Goal: Task Accomplishment & Management: Use online tool/utility

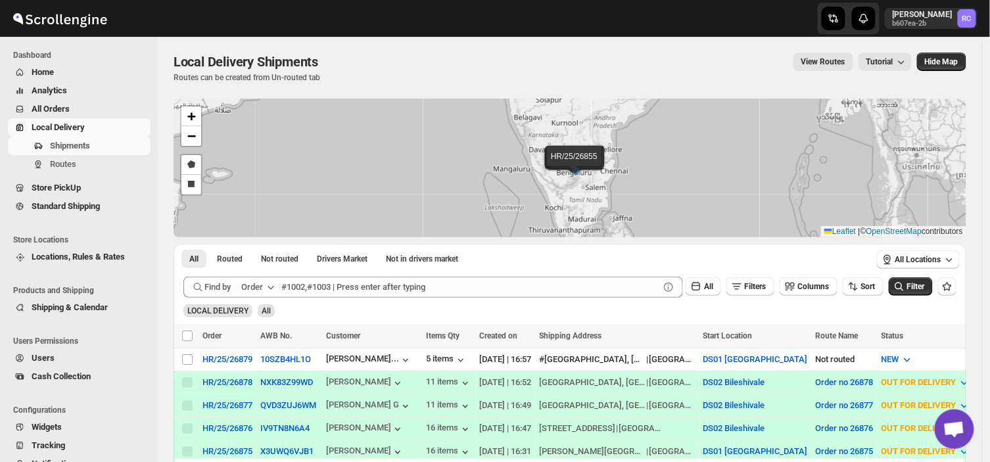
click at [279, 287] on button "Order" at bounding box center [259, 287] width 52 height 21
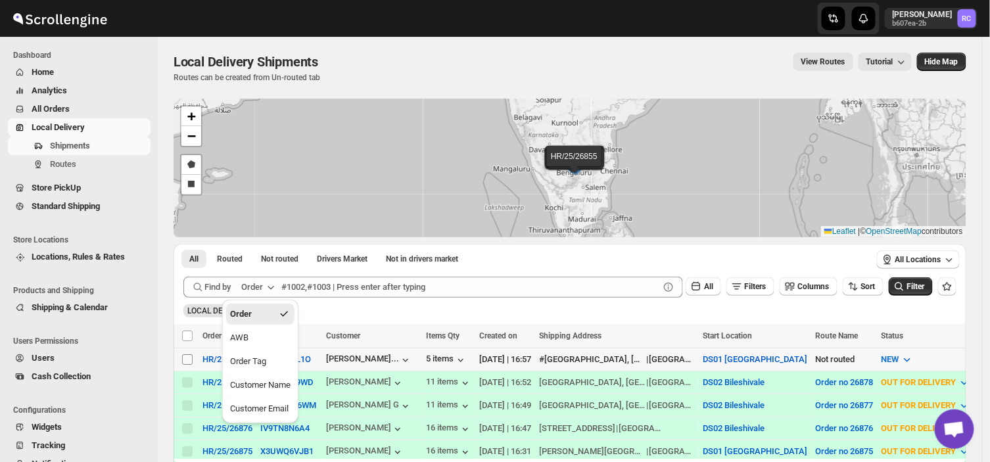
click at [185, 358] on input "Select shipment" at bounding box center [187, 359] width 11 height 11
checkbox input "true"
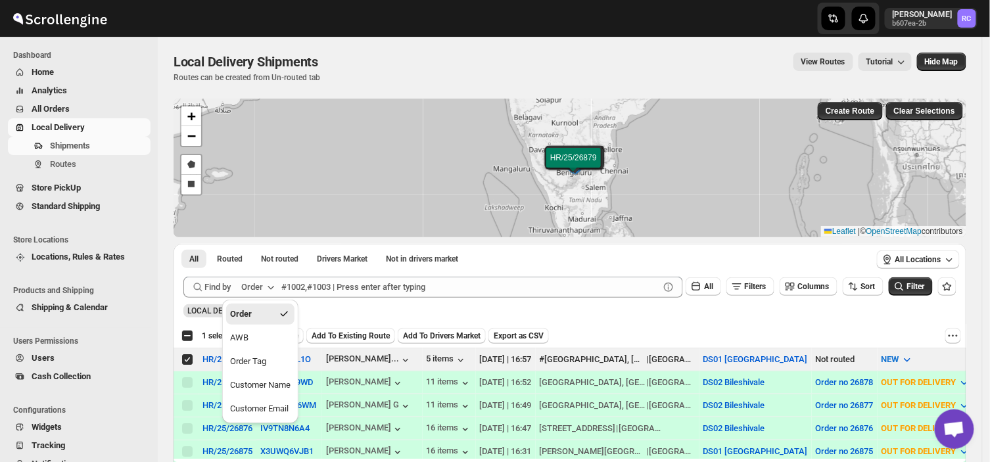
click at [412, 317] on div "Submit Find by Order All Filters Columns Sort Filter LOCAL DELIVERY All" at bounding box center [569, 297] width 793 height 53
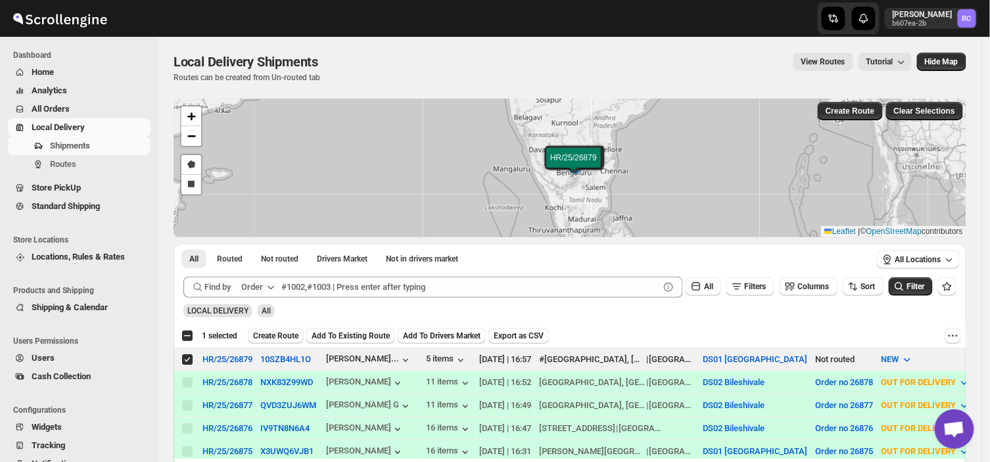
click at [277, 336] on span "Create Route" at bounding box center [275, 336] width 45 height 11
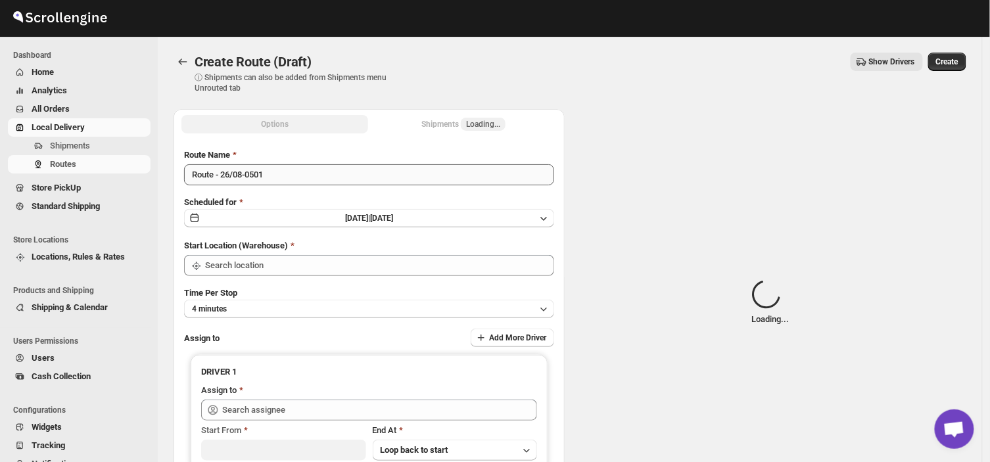
type input "DS01 [GEOGRAPHIC_DATA]"
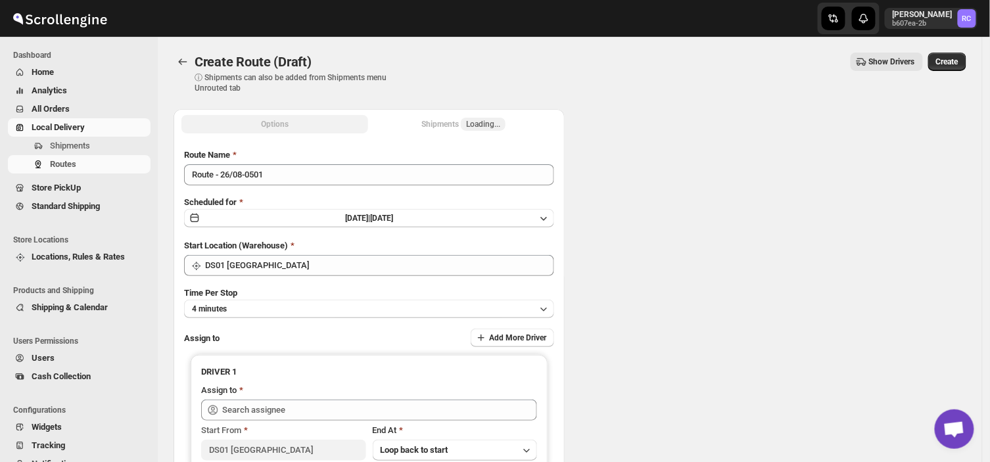
type input "DS01 [GEOGRAPHIC_DATA]"
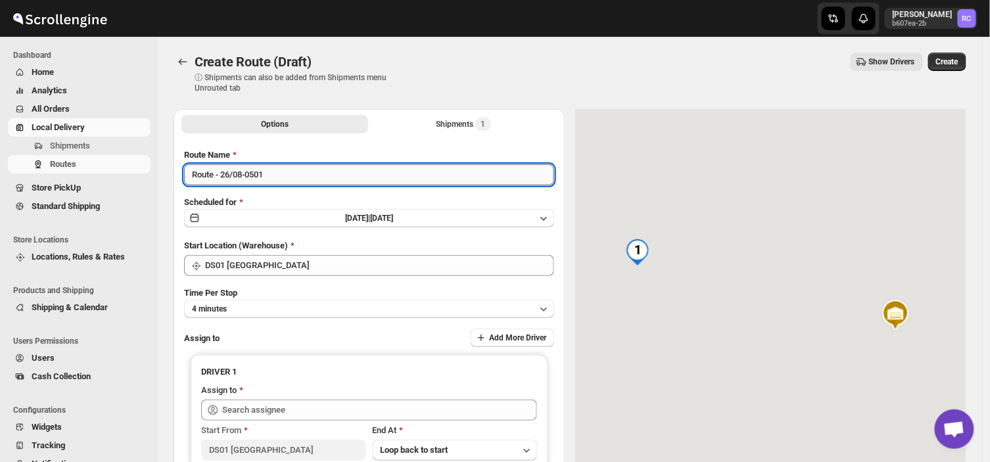
click at [273, 176] on input "Route - 26/08-0501" at bounding box center [369, 174] width 370 height 21
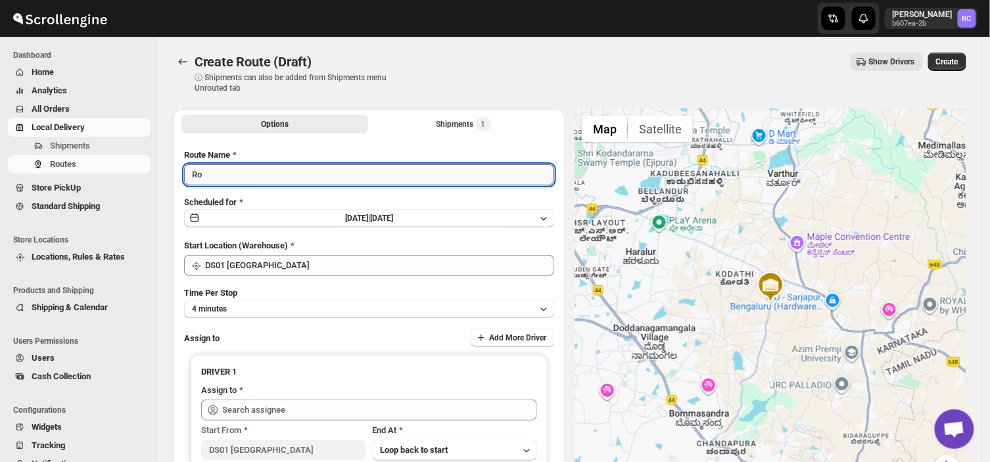
type input "R"
type input "Order no 26879"
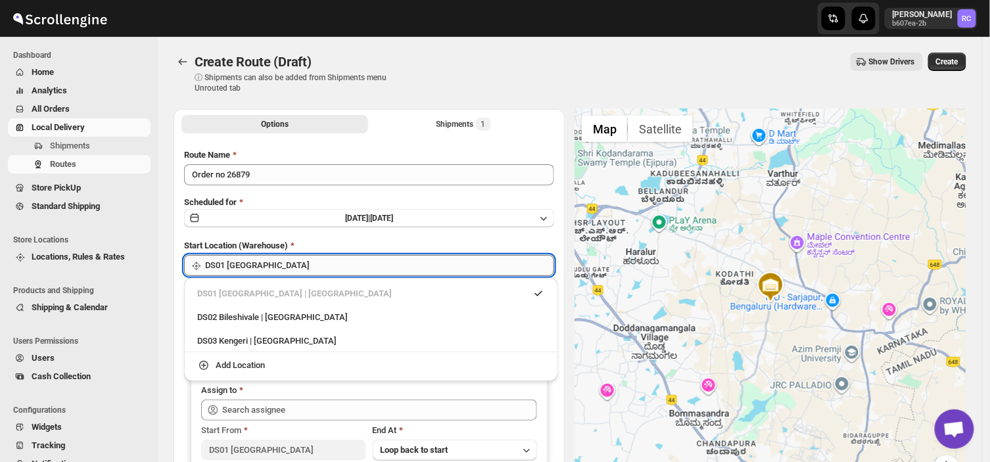
click at [300, 266] on input "DS01 [GEOGRAPHIC_DATA]" at bounding box center [379, 265] width 349 height 21
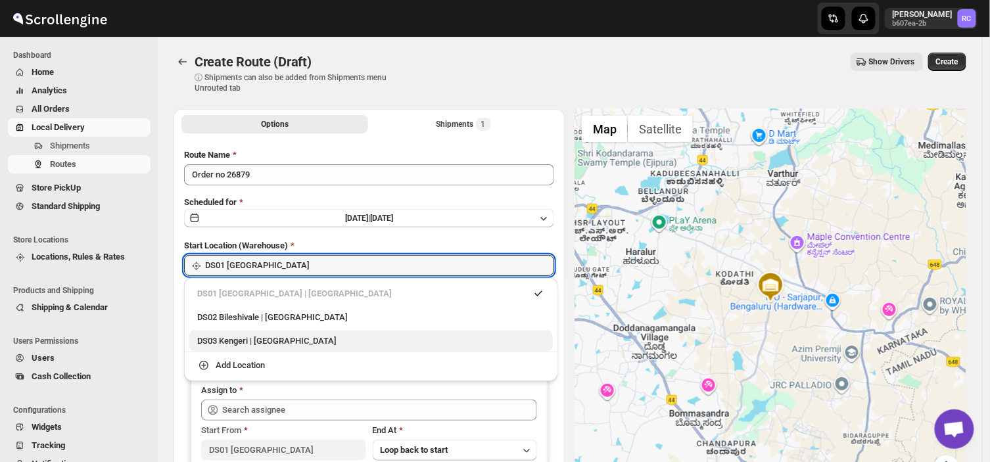
click at [227, 339] on div "DS03 Kengeri | [GEOGRAPHIC_DATA]" at bounding box center [371, 341] width 348 height 13
type input "DS03 Kengeri"
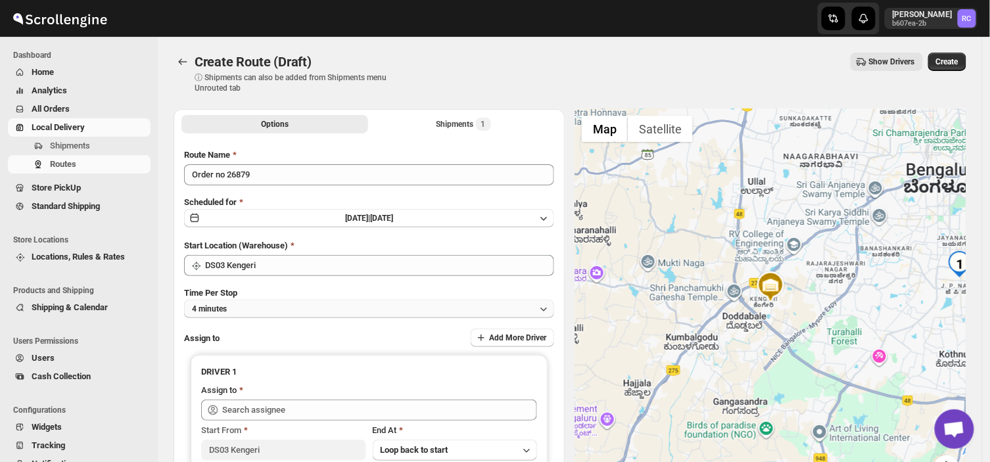
click at [239, 306] on button "4 minutes" at bounding box center [369, 309] width 370 height 18
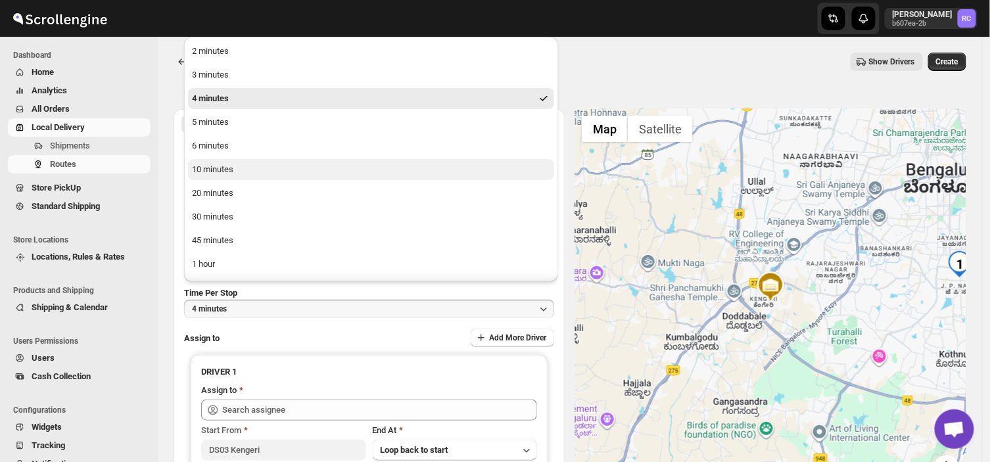
click at [218, 169] on div "10 minutes" at bounding box center [212, 169] width 41 height 13
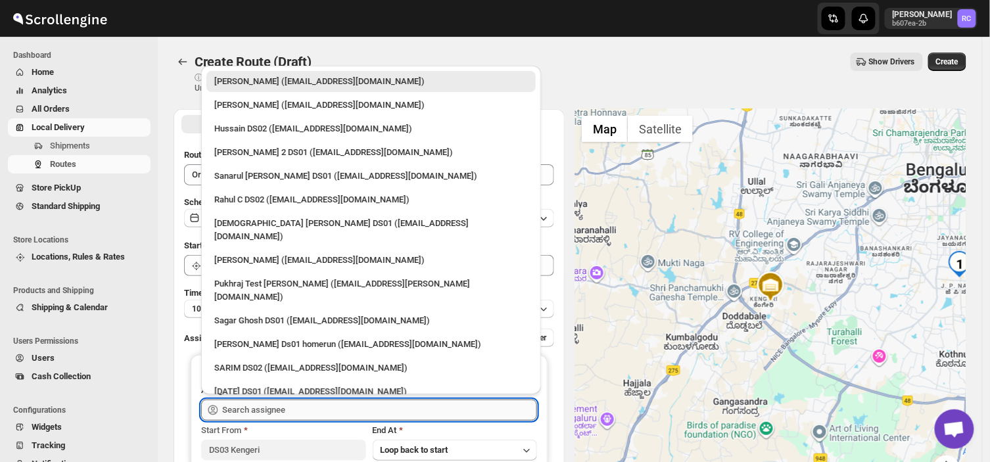
click at [300, 408] on input "text" at bounding box center [379, 410] width 315 height 21
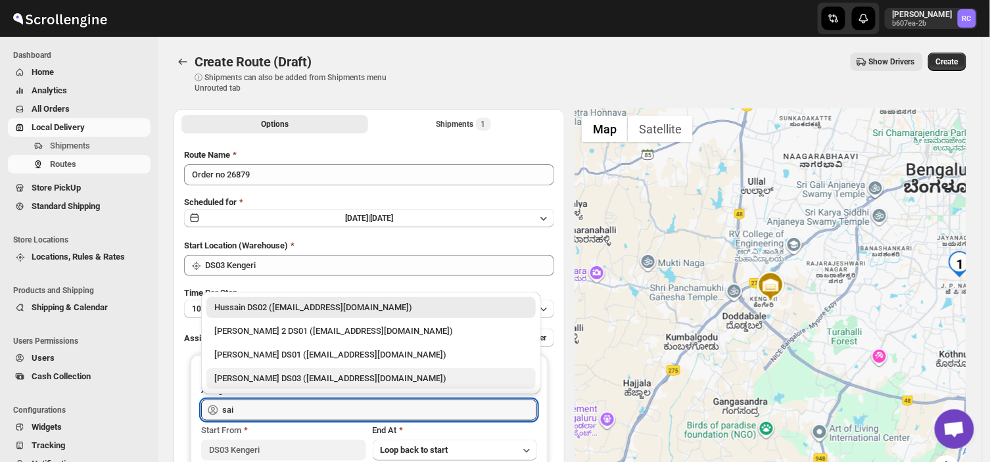
click at [283, 379] on div "[PERSON_NAME] DS03 ([EMAIL_ADDRESS][DOMAIN_NAME])" at bounding box center [370, 378] width 313 height 13
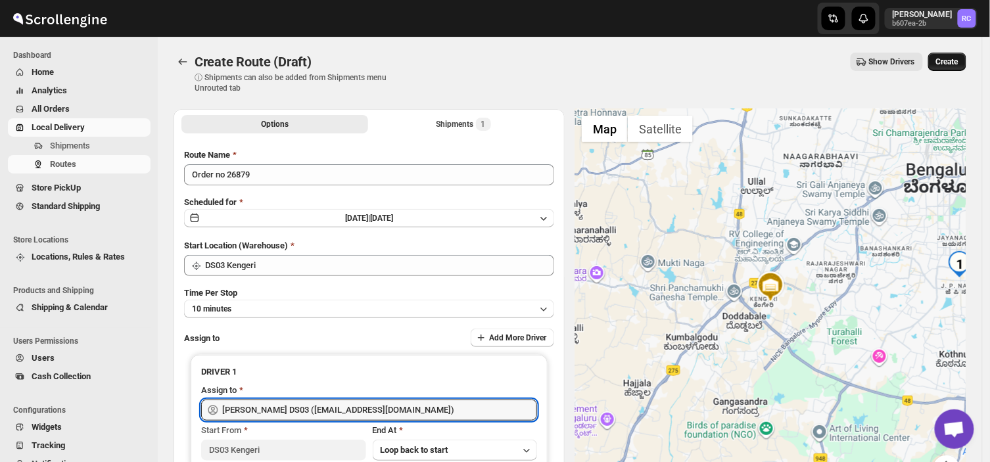
type input "[PERSON_NAME] DS03 ([EMAIL_ADDRESS][DOMAIN_NAME])"
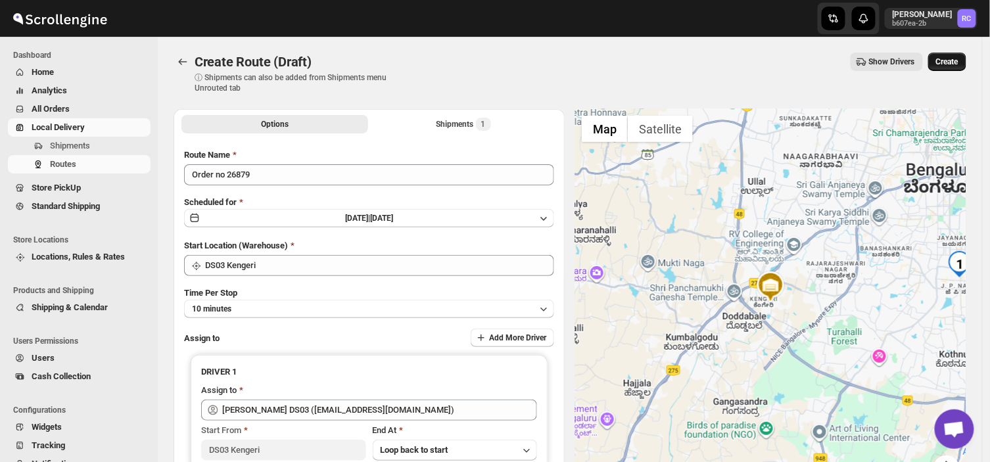
click at [952, 57] on span "Create" at bounding box center [947, 62] width 22 height 11
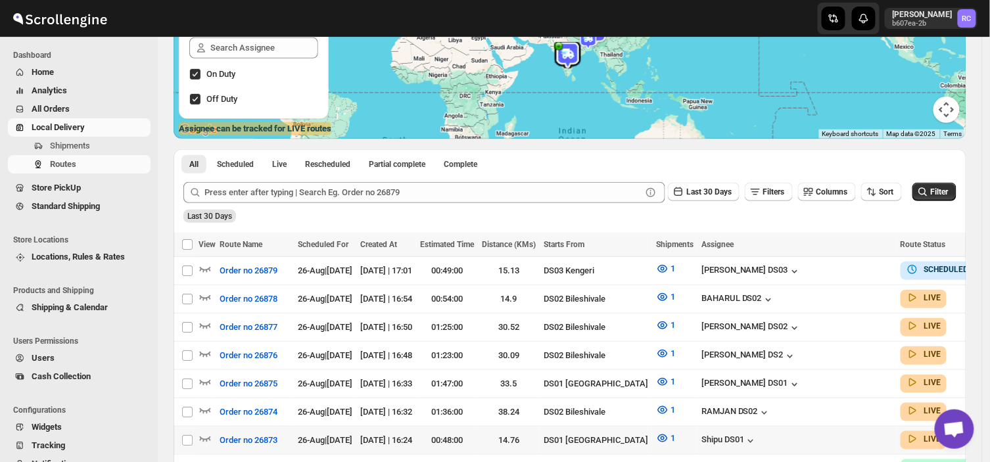
scroll to position [186, 0]
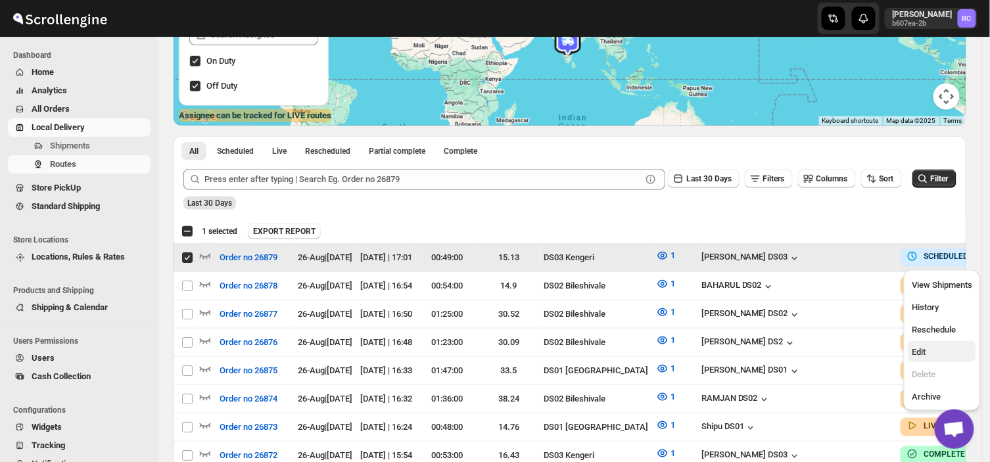
click at [916, 356] on span "Edit" at bounding box center [919, 352] width 14 height 10
checkbox input "false"
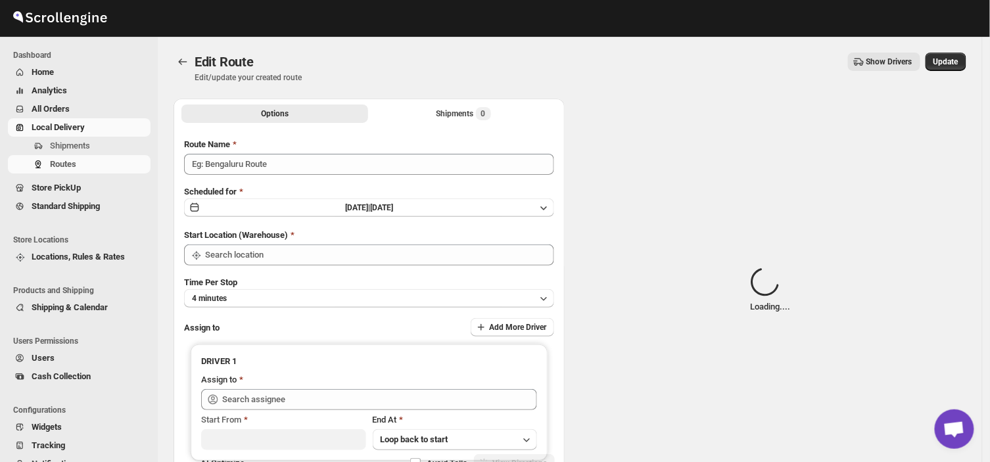
type input "Order no 26879"
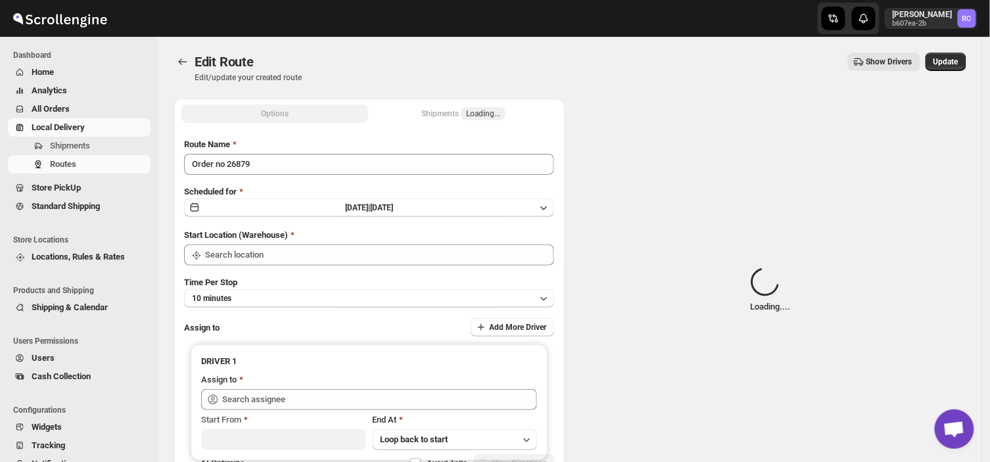
type input "DS03 Kengeri"
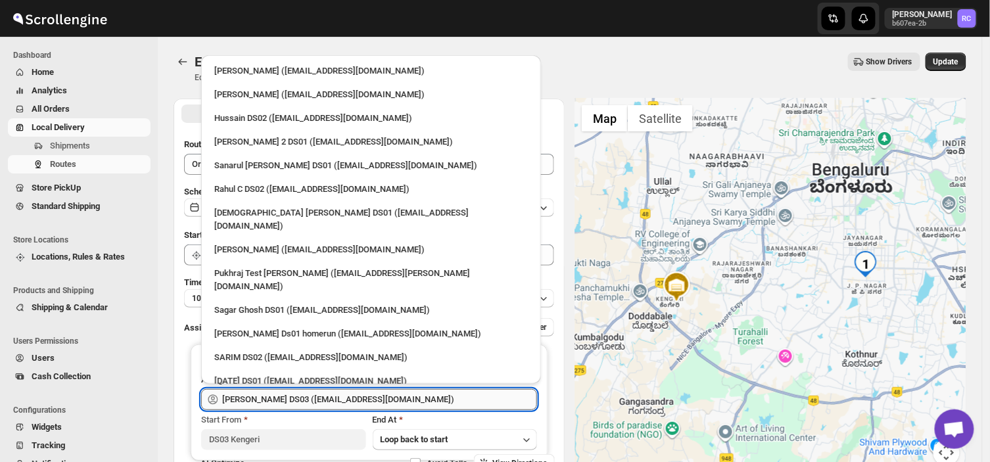
click at [411, 397] on input "[PERSON_NAME] DS03 ([EMAIL_ADDRESS][DOMAIN_NAME])" at bounding box center [379, 399] width 315 height 21
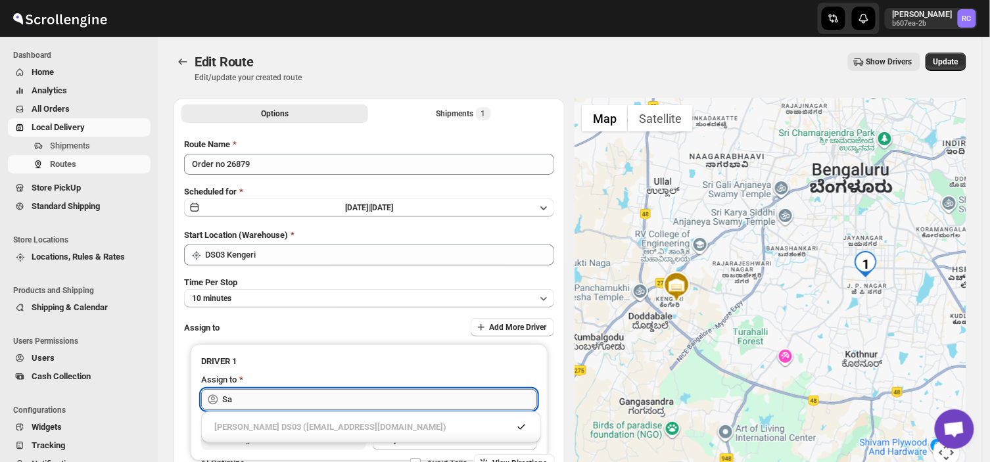
type input "S"
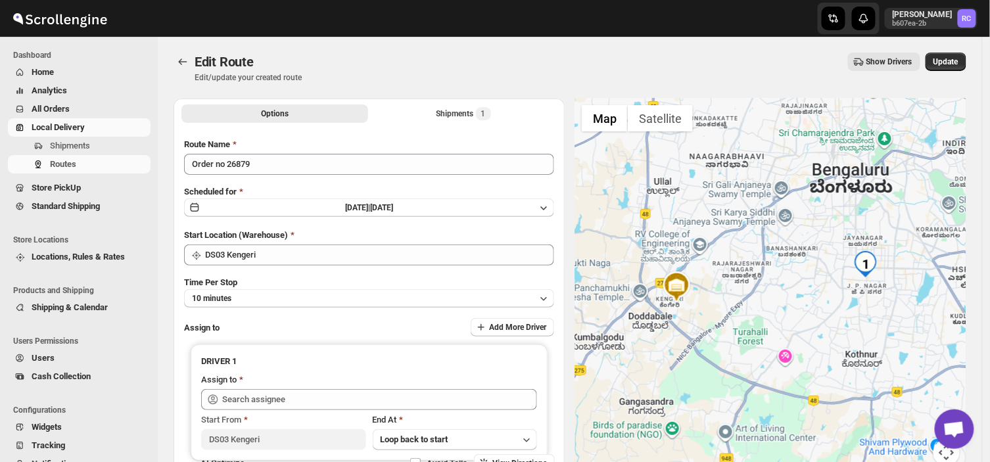
click at [652, 66] on div "Show Drivers" at bounding box center [616, 62] width 608 height 18
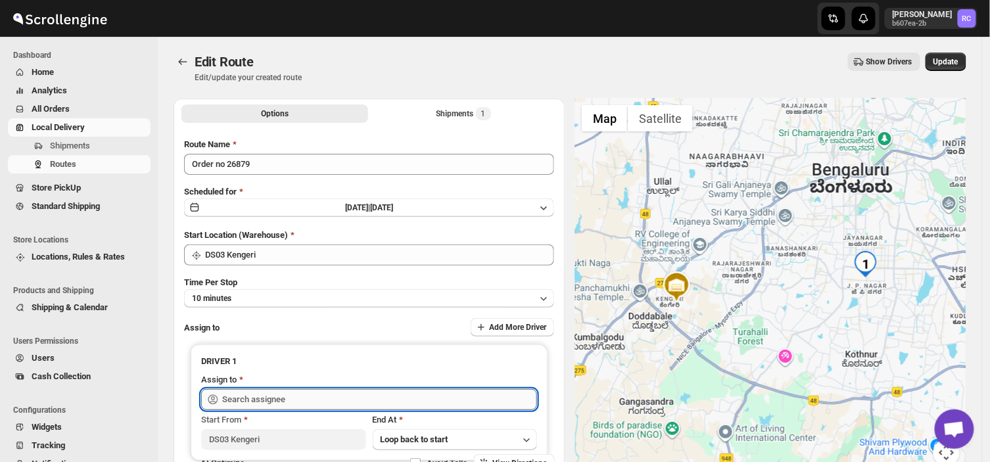
click at [296, 396] on input "text" at bounding box center [379, 399] width 315 height 21
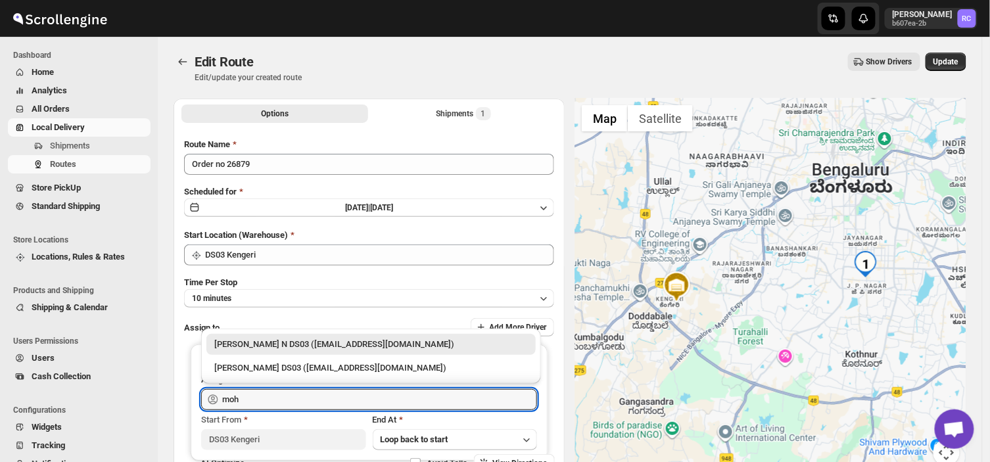
click at [294, 336] on div "[PERSON_NAME] N DS03 ([EMAIL_ADDRESS][DOMAIN_NAME])" at bounding box center [370, 344] width 329 height 21
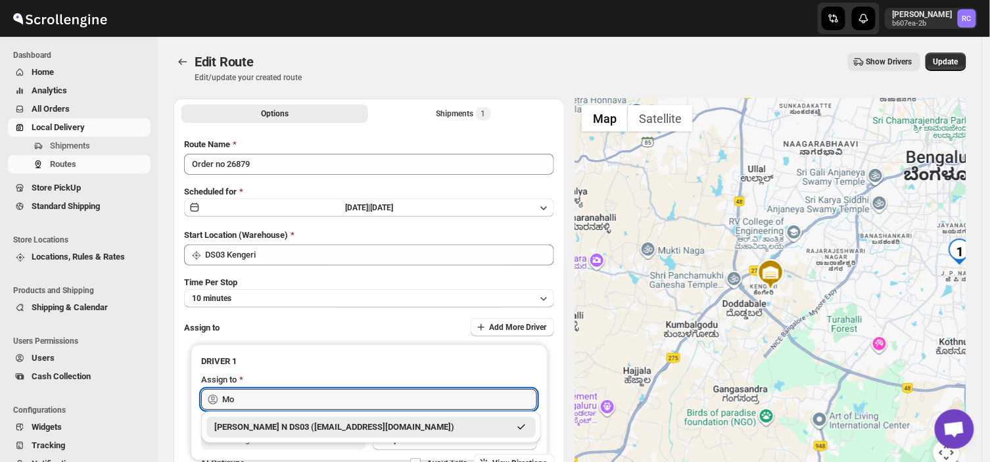
type input "M"
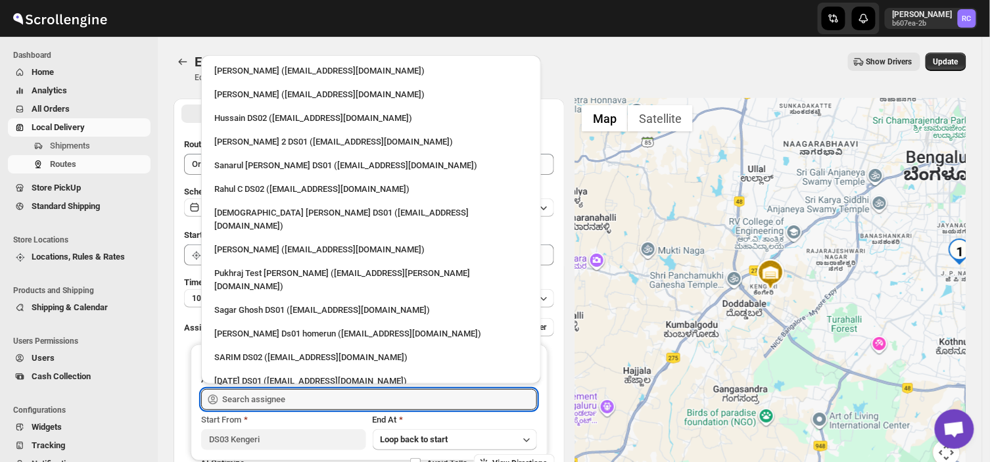
scroll to position [921, 0]
